Goal: Transaction & Acquisition: Purchase product/service

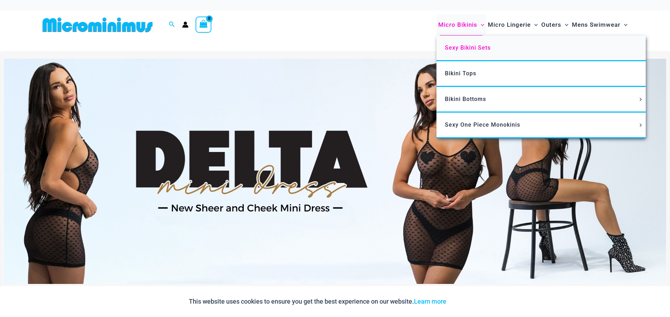
click at [463, 47] on span "Sexy Bikini Sets" at bounding box center [468, 47] width 46 height 7
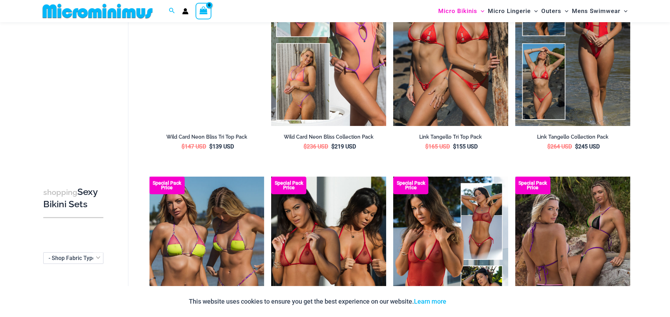
scroll to position [627, 0]
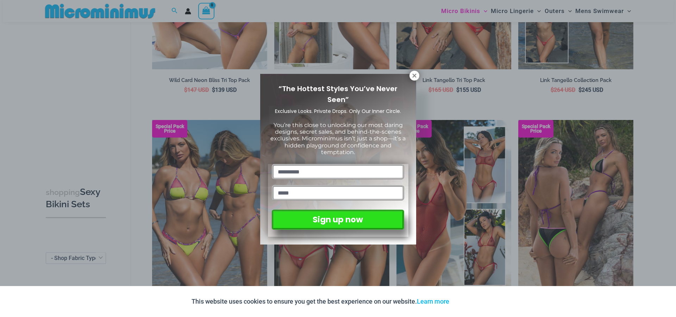
click at [416, 76] on icon at bounding box center [414, 76] width 6 height 6
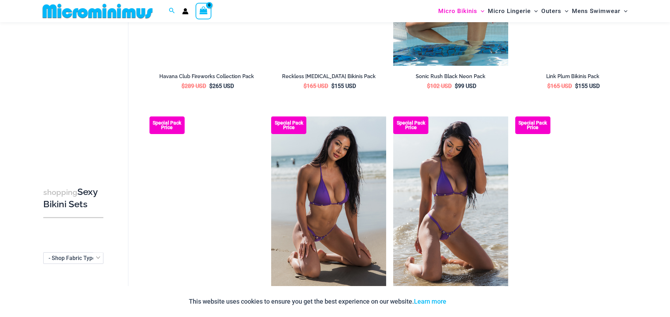
scroll to position [1613, 0]
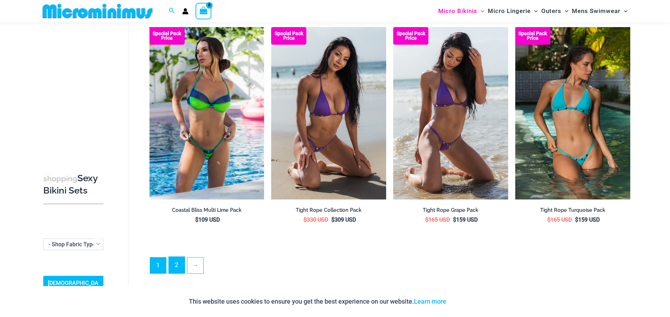
click at [176, 260] on link "2" at bounding box center [177, 265] width 16 height 17
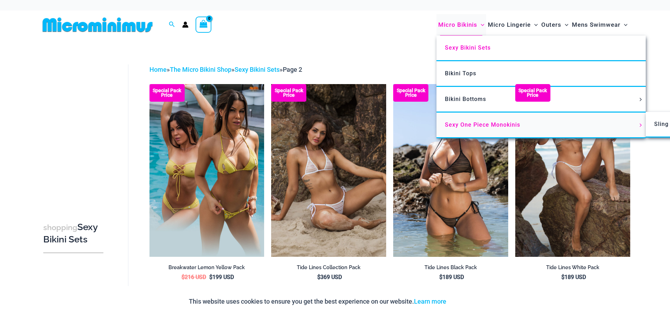
click at [464, 124] on span "Sexy One Piece Monokinis" at bounding box center [482, 124] width 75 height 7
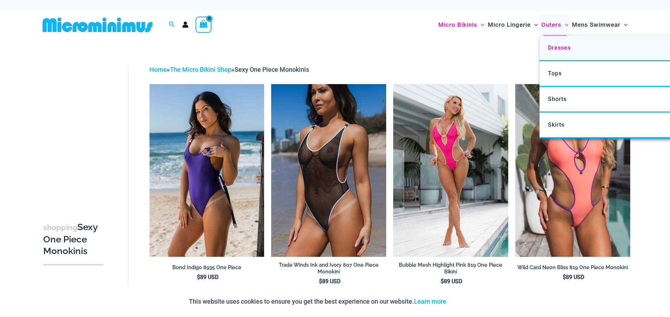
click at [560, 50] on span "Dresses" at bounding box center [559, 47] width 23 height 7
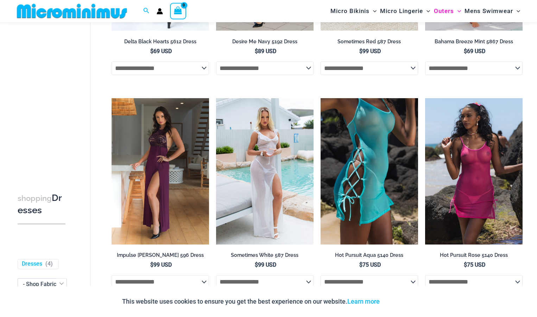
scroll to position [204, 0]
